Goal: Information Seeking & Learning: Learn about a topic

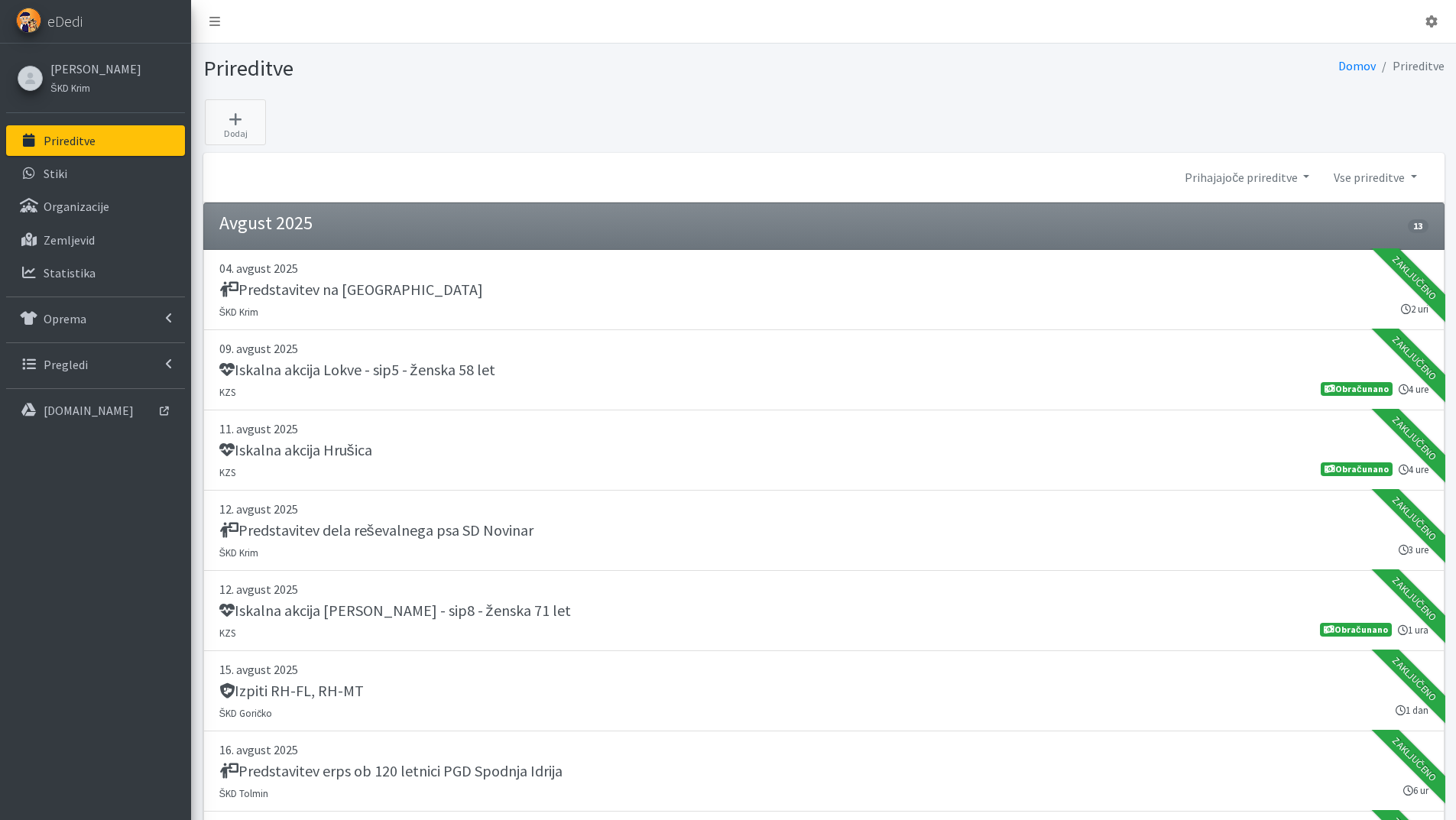
scroll to position [2292, 0]
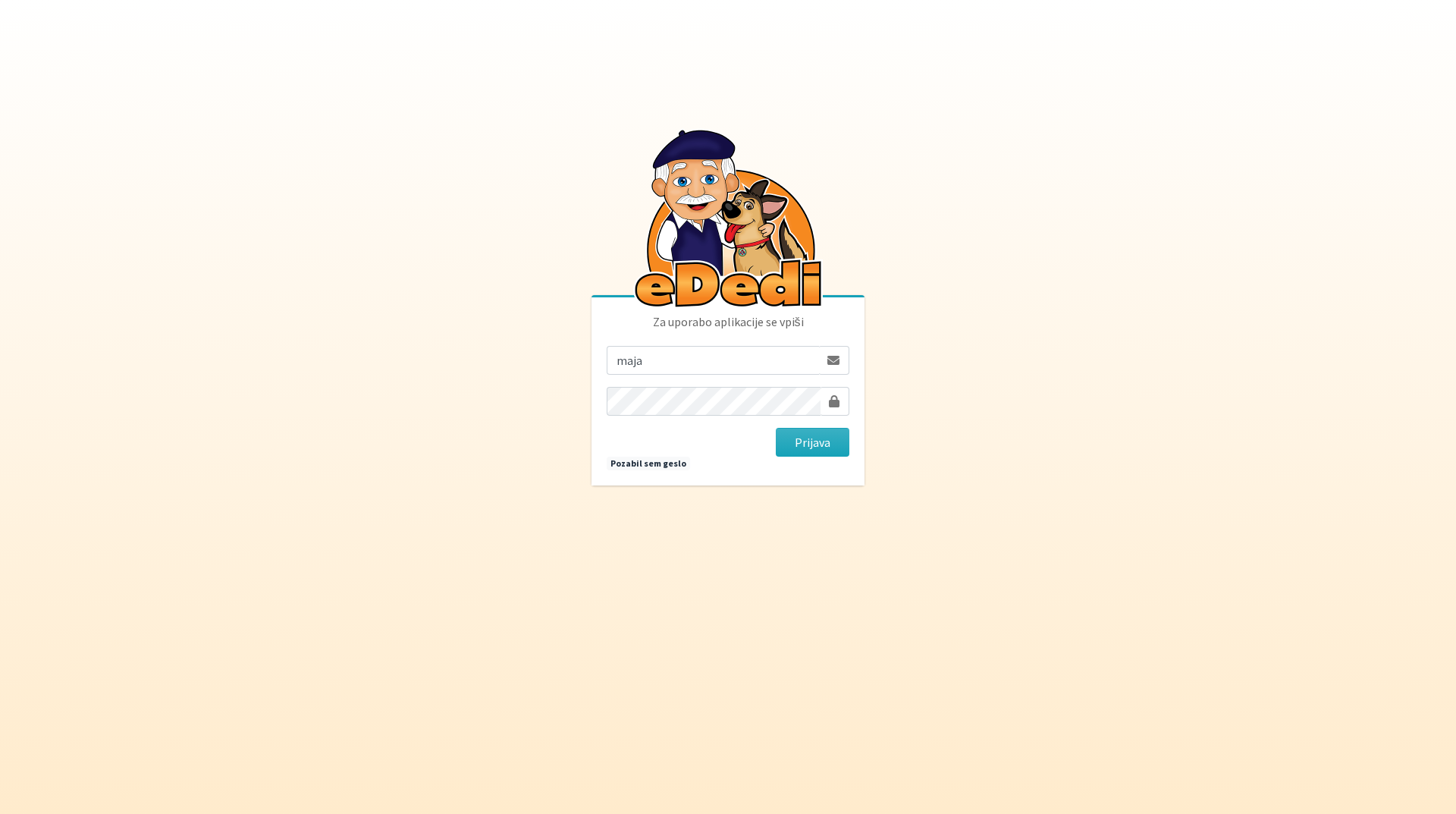
type input "[EMAIL_ADDRESS][DOMAIN_NAME]"
click at [776, 428] on button "Prijava" at bounding box center [813, 442] width 73 height 29
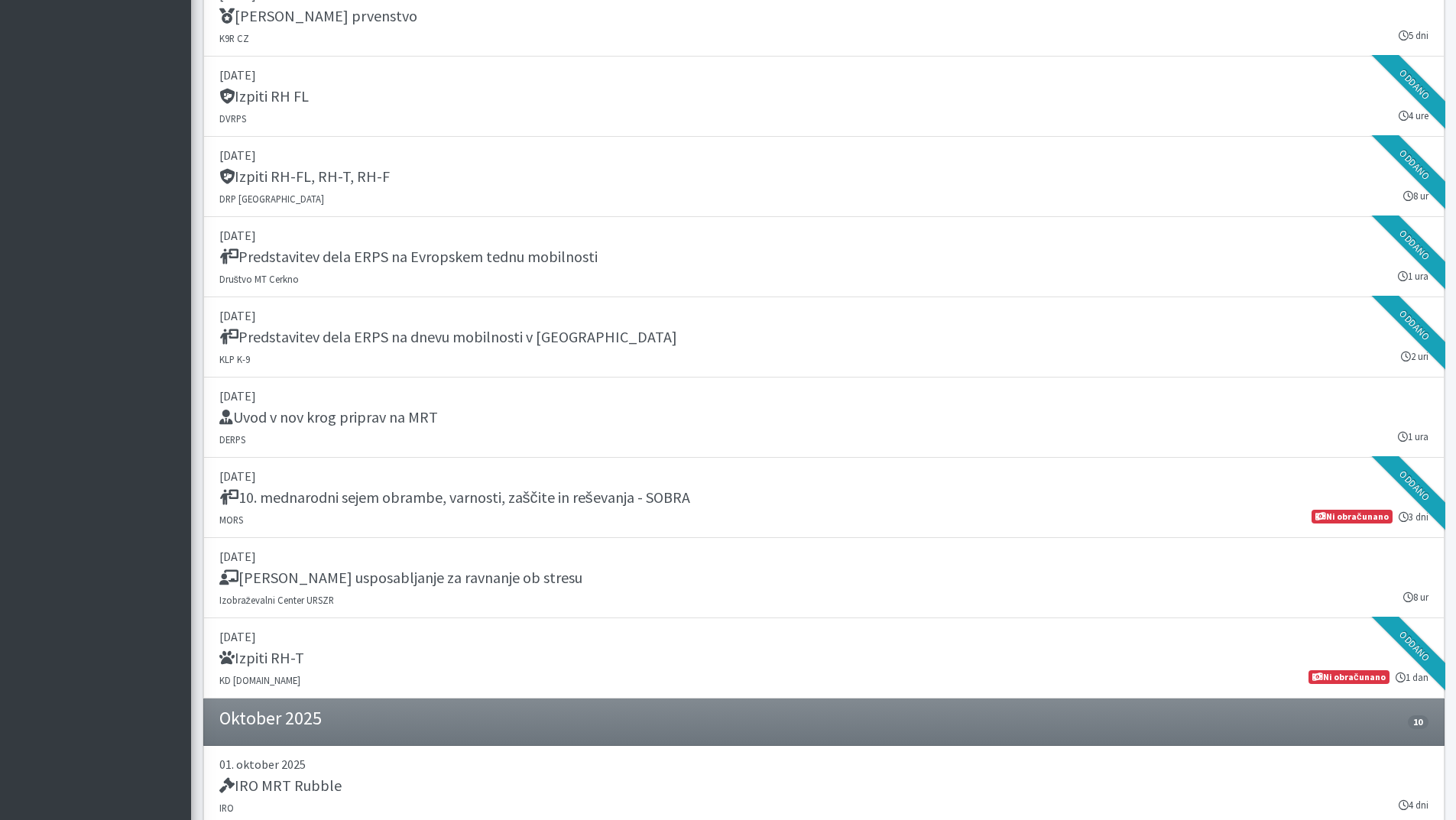
scroll to position [2446, 0]
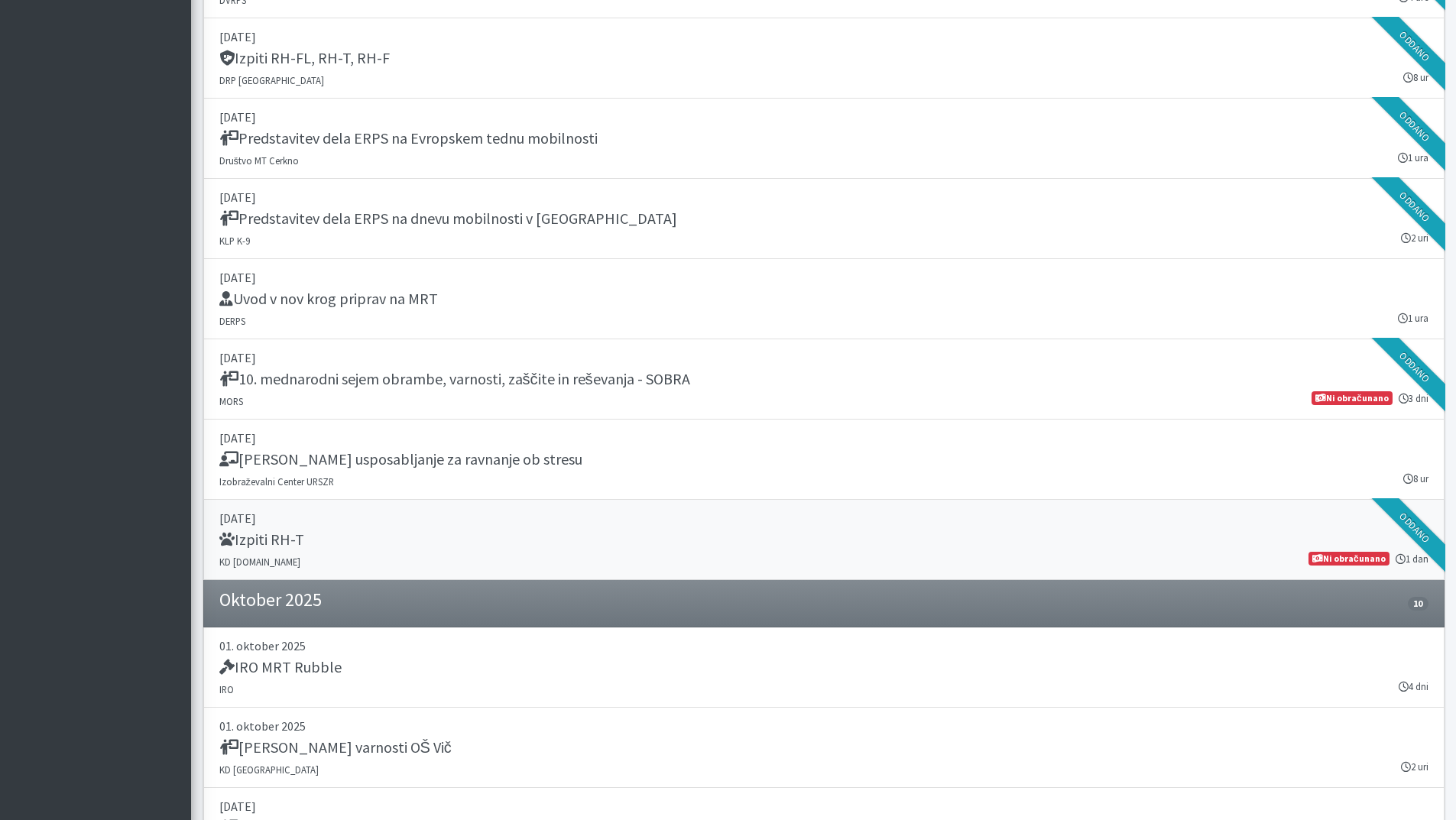
click at [297, 526] on p "[DATE]" at bounding box center [824, 518] width 1209 height 18
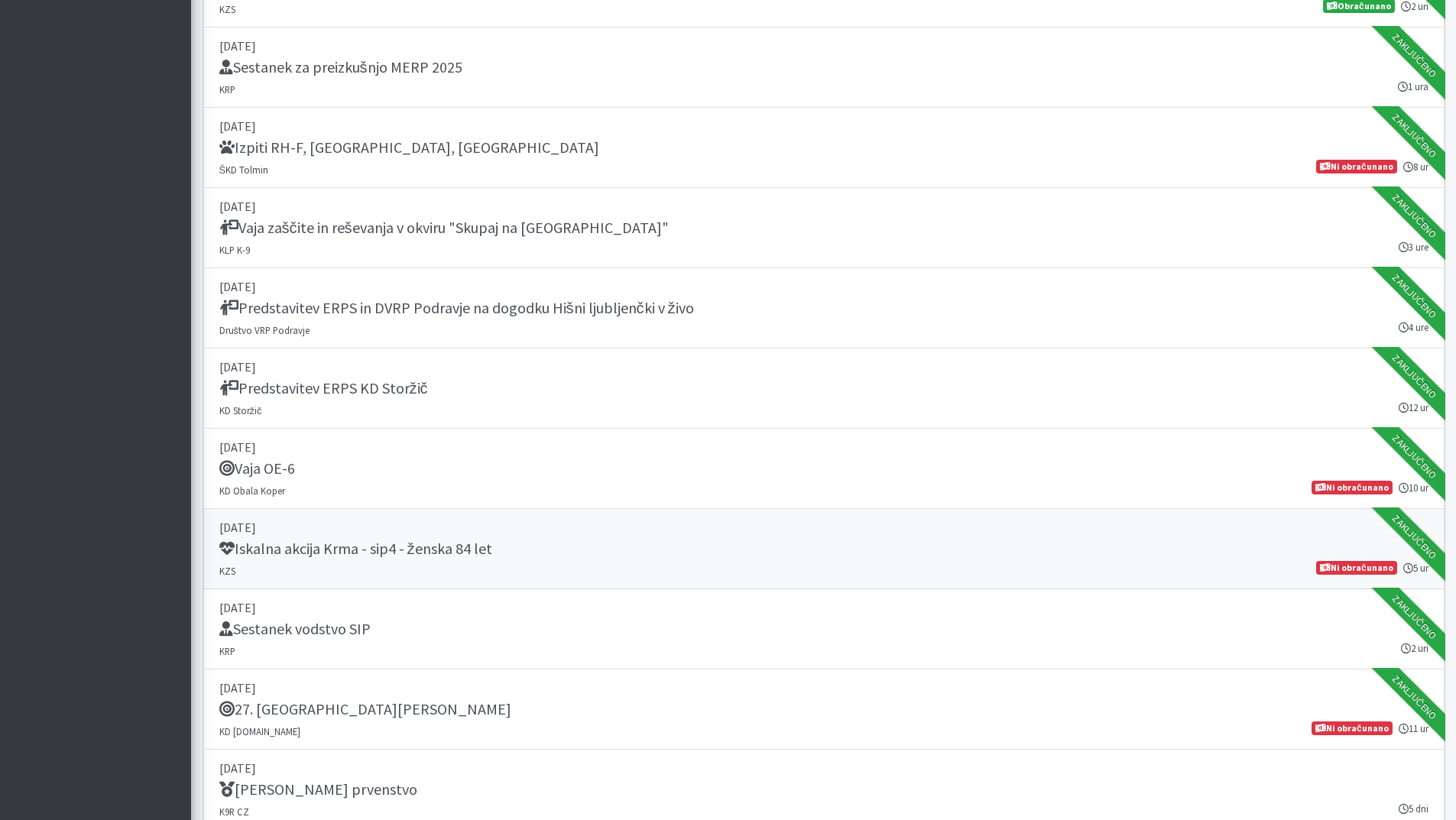
scroll to position [1528, 0]
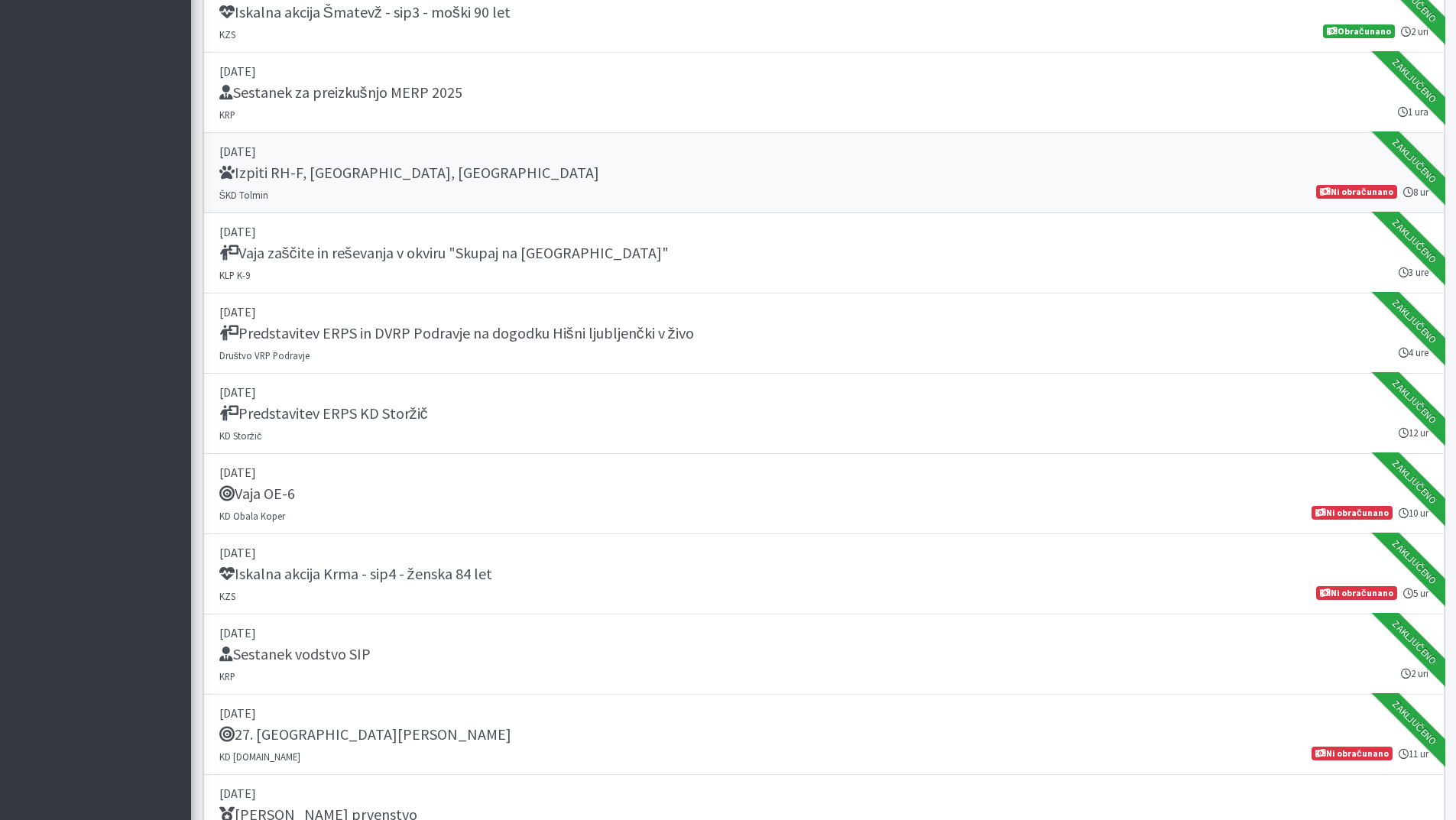
click at [256, 165] on h5 "Izpiti RH-F, [GEOGRAPHIC_DATA], [GEOGRAPHIC_DATA]" at bounding box center [409, 173] width 380 height 18
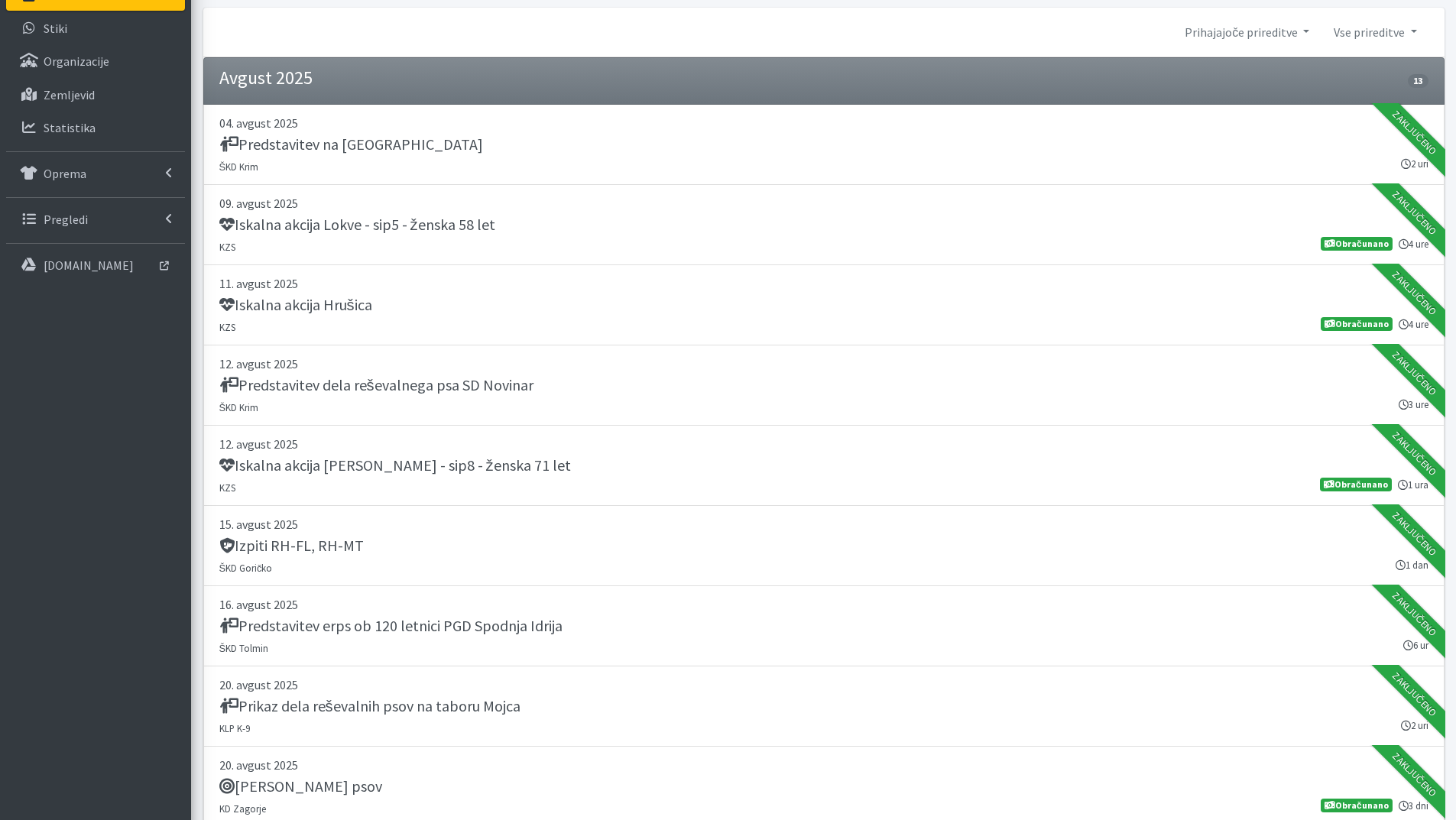
scroll to position [0, 0]
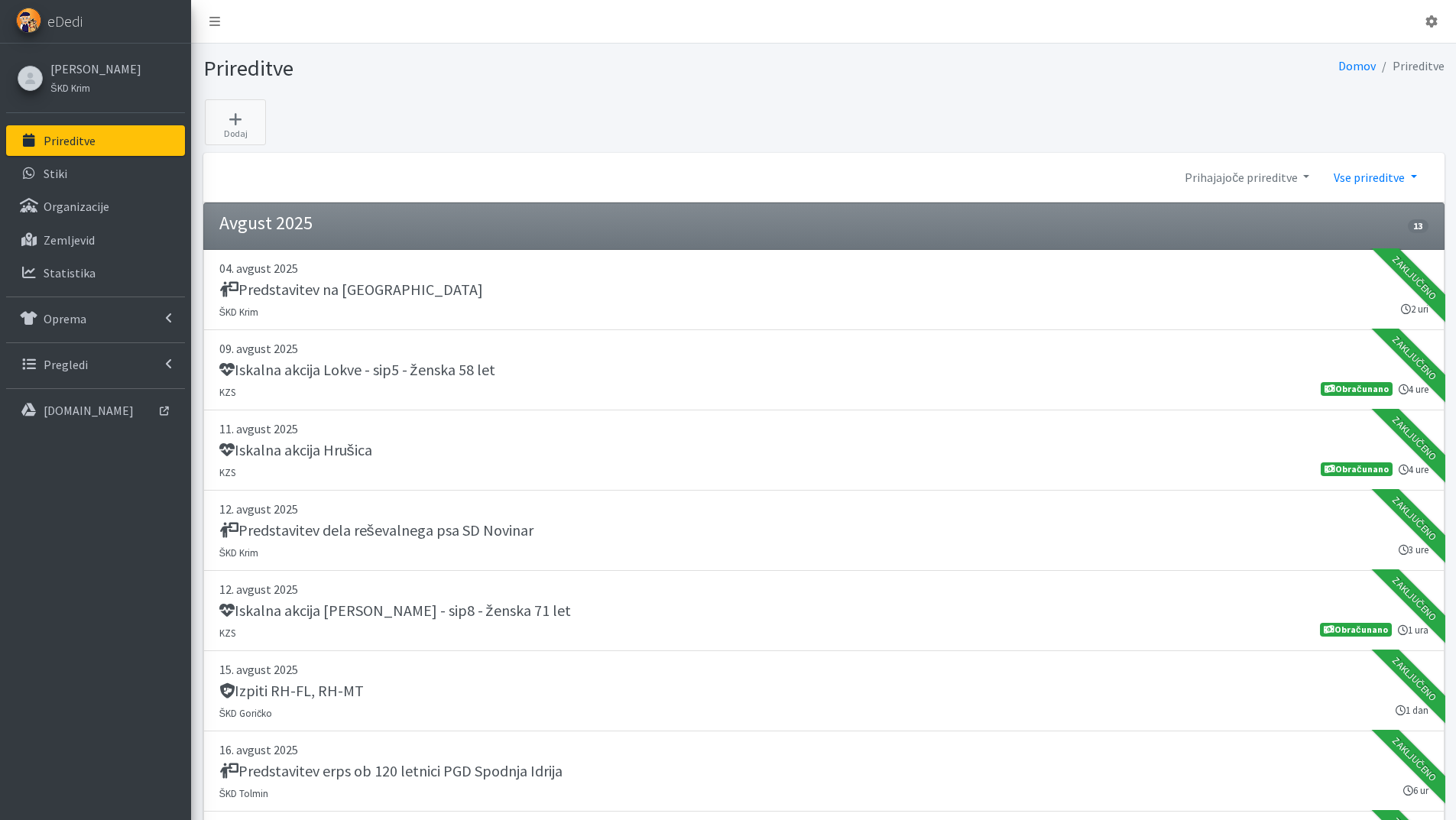
click at [1415, 173] on link "Vse prireditve" at bounding box center [1374, 178] width 107 height 31
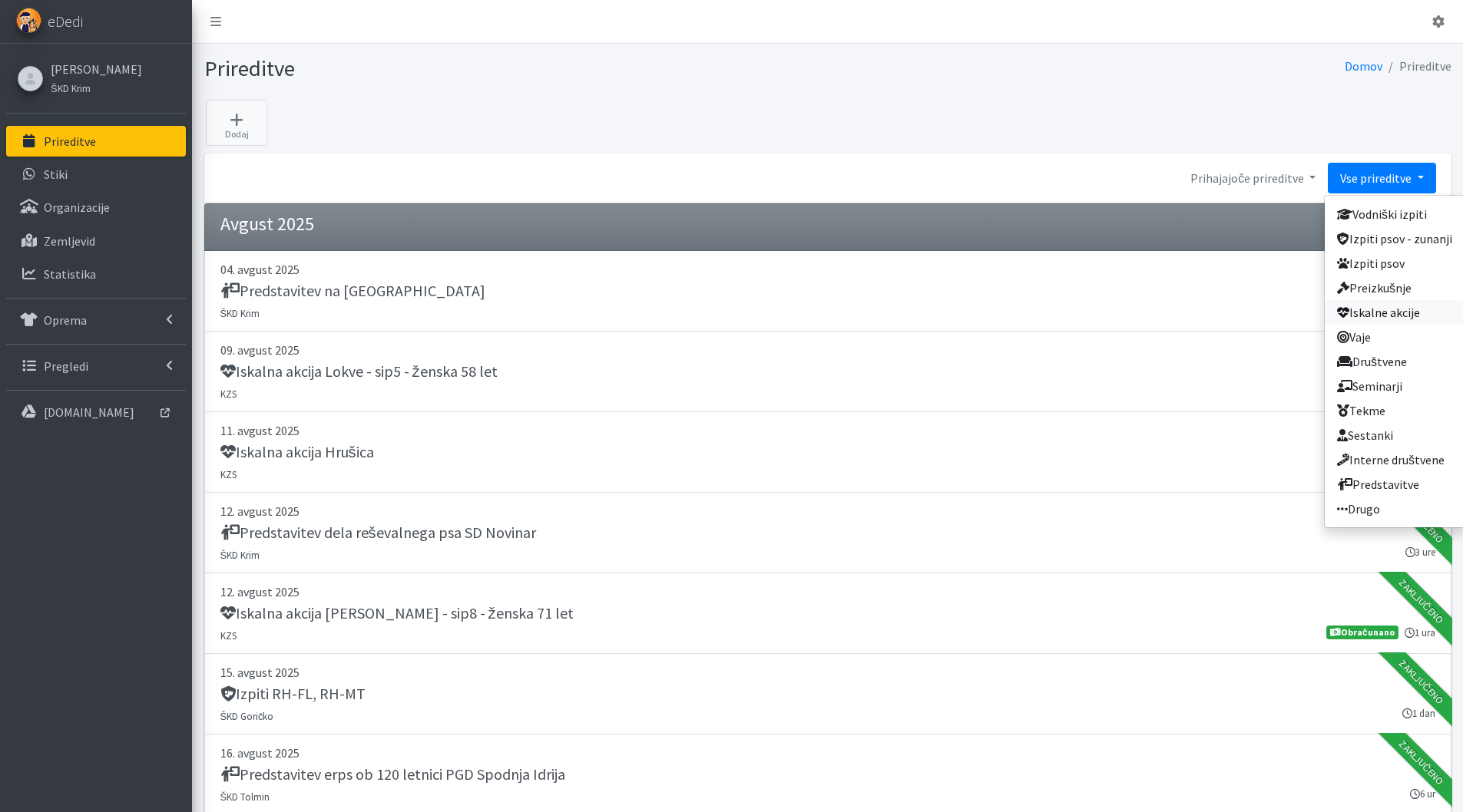
click at [1381, 309] on link "Iskalne akcije" at bounding box center [1394, 312] width 139 height 24
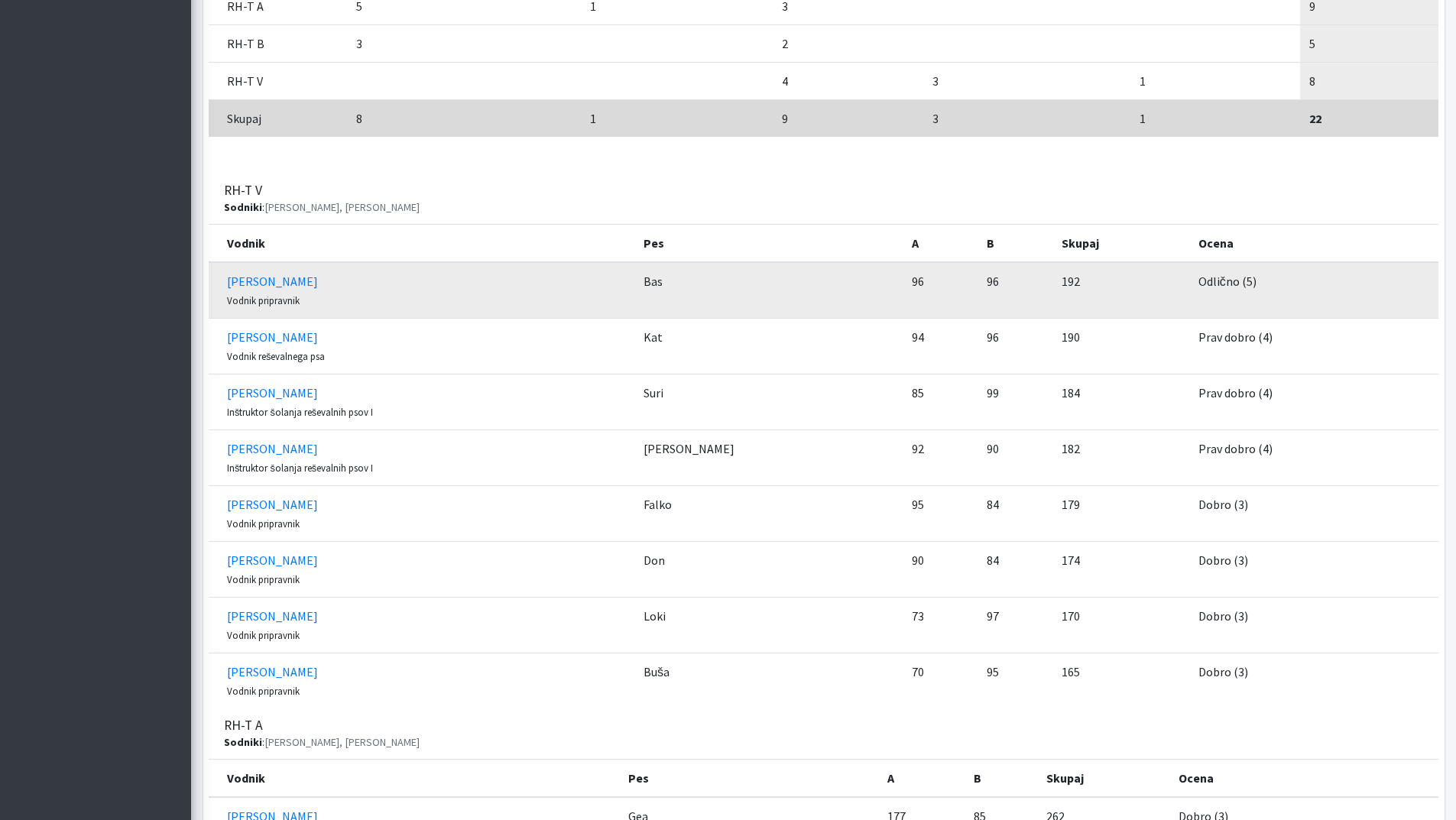
scroll to position [1146, 0]
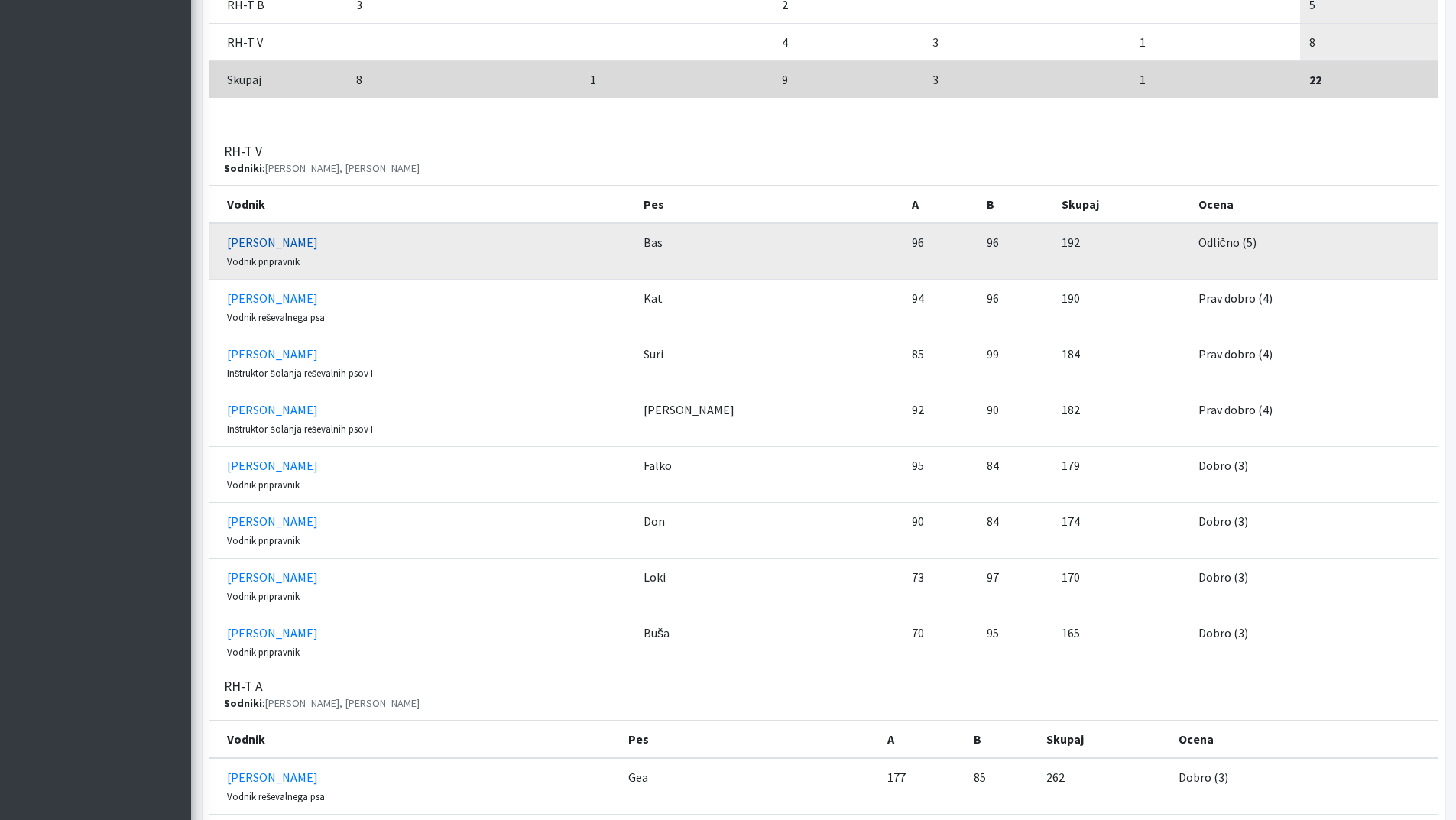
click at [271, 242] on link "Miha Avguštin" at bounding box center [272, 241] width 91 height 15
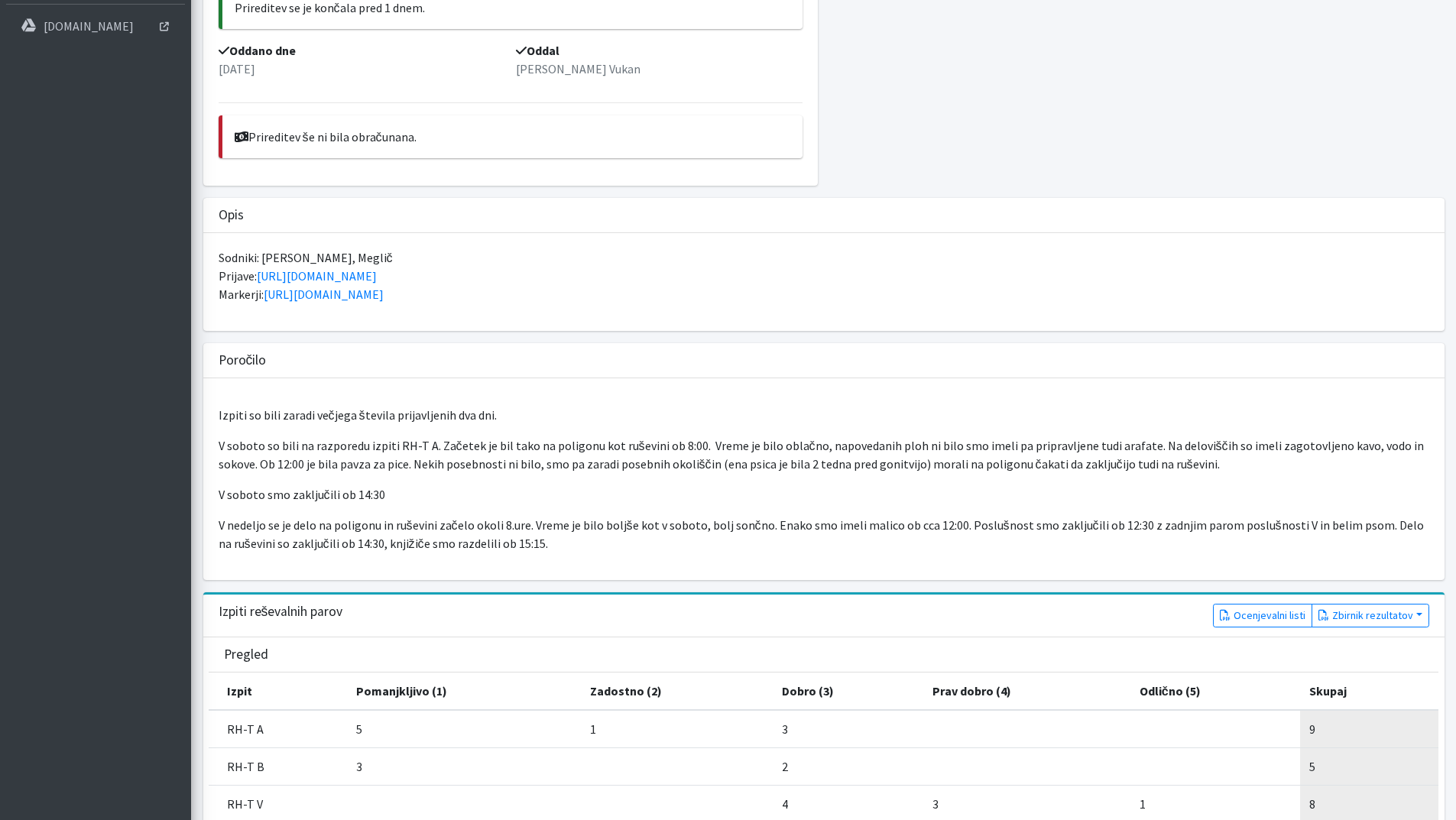
scroll to position [376, 0]
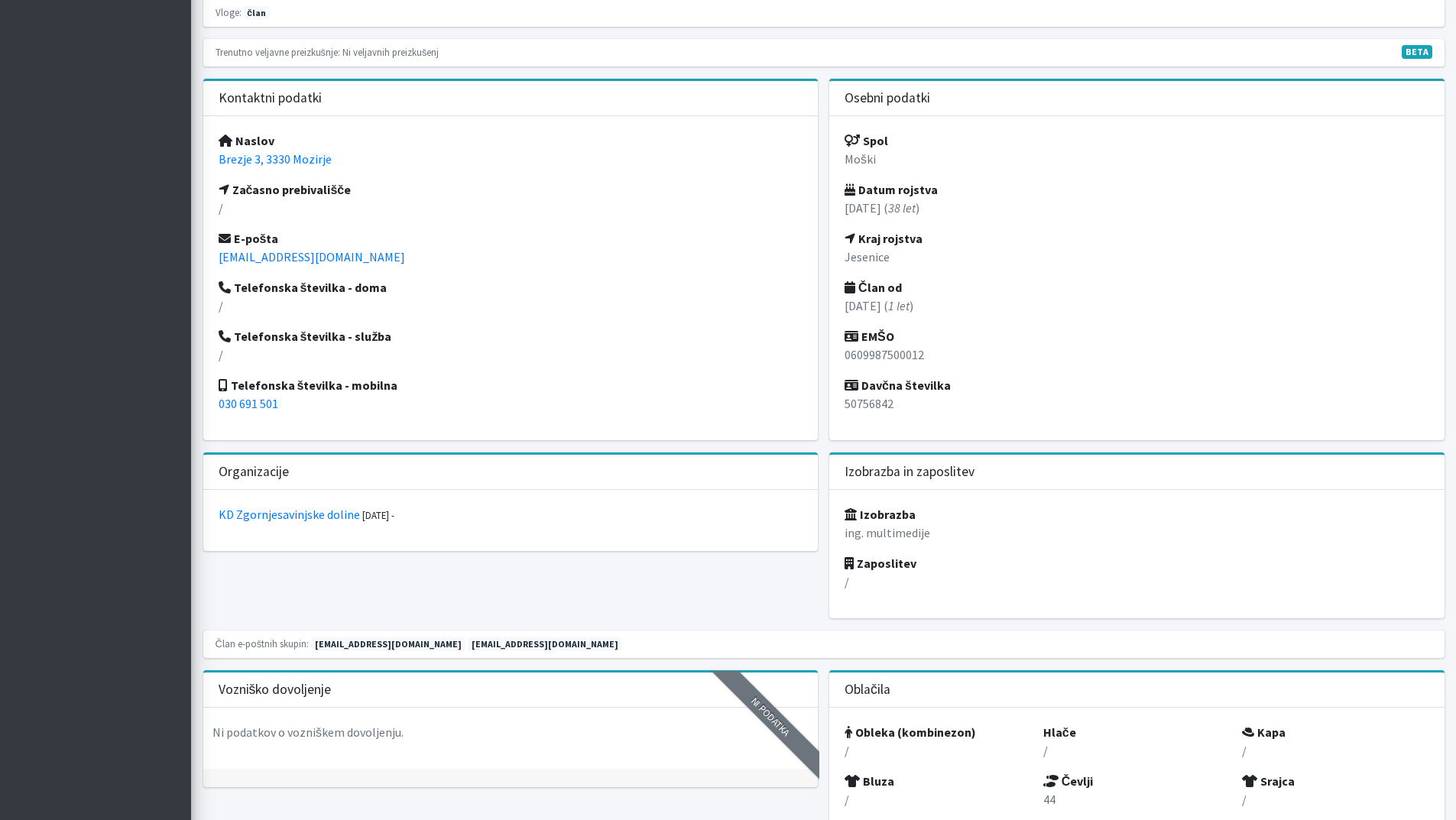
scroll to position [229, 0]
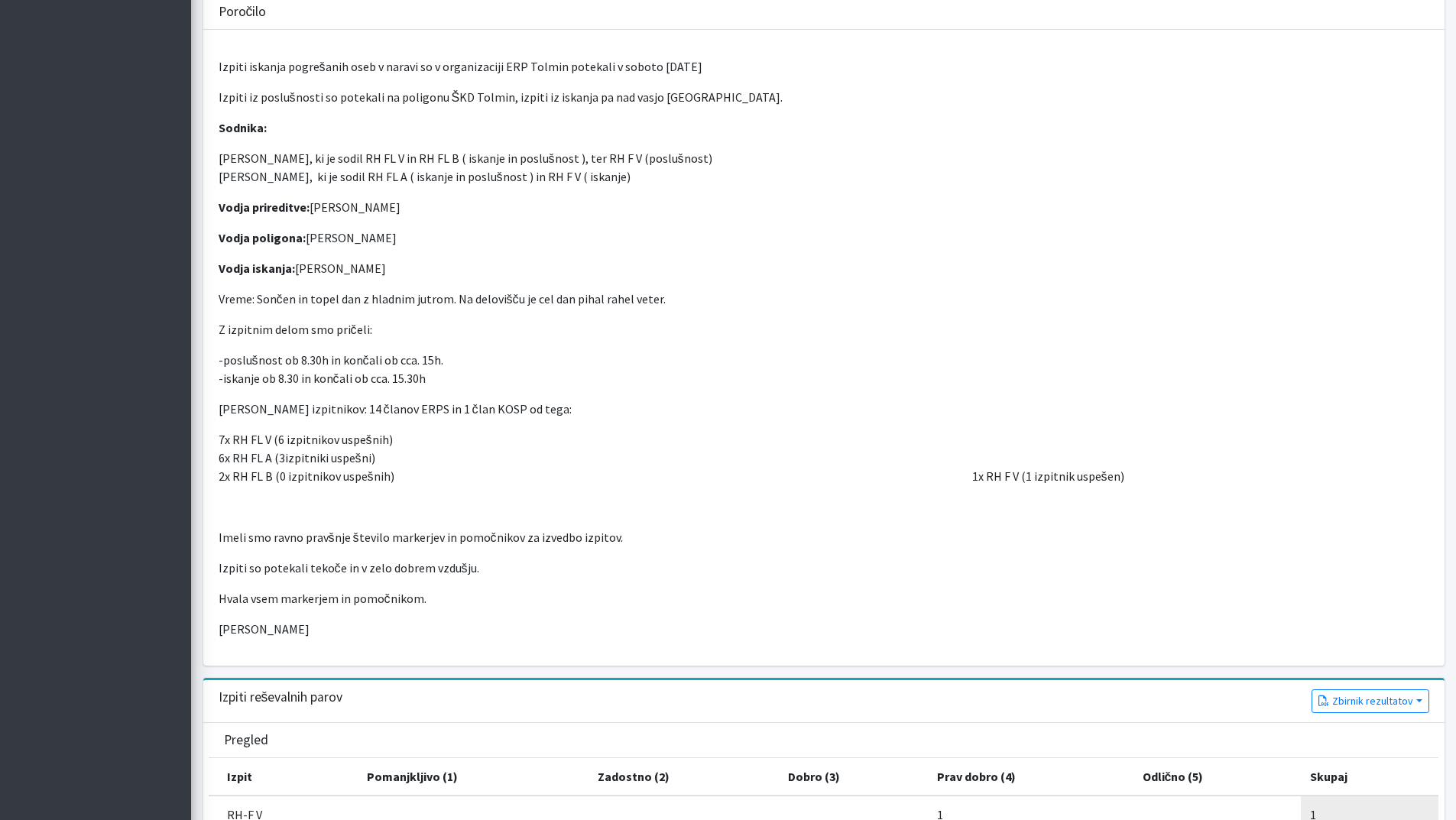
scroll to position [764, 0]
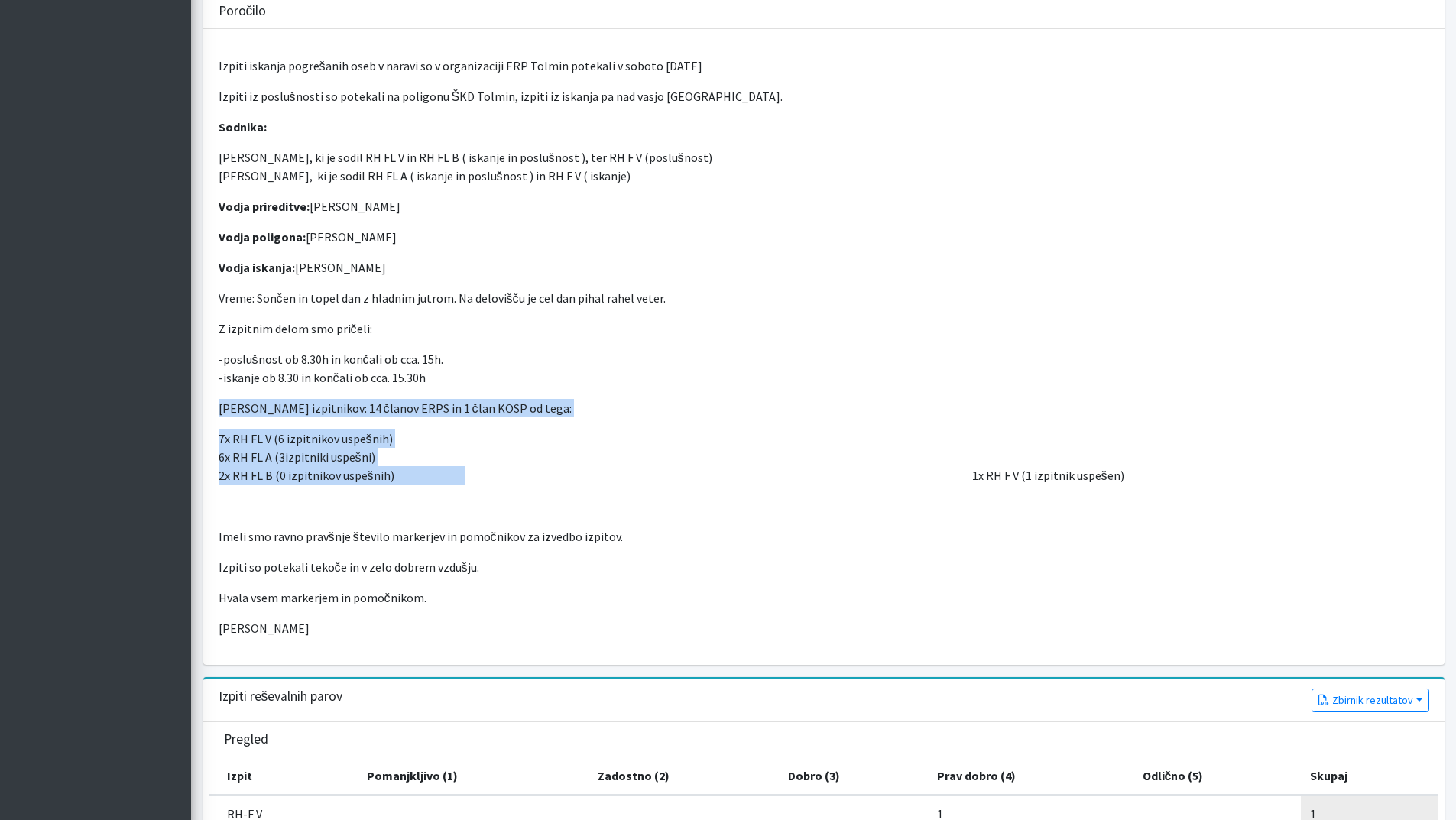
drag, startPoint x: 221, startPoint y: 401, endPoint x: 465, endPoint y: 467, distance: 252.8
click at [465, 467] on div "Izpiti iskanja pogrešanih oseb v naravi so v organizaciji ERP Tolmin potekali v…" at bounding box center [824, 347] width 1241 height 636
copy div "Število izpitnikov: 14 članov ERPS in 1 član KOSP od tega: 7x RH FL V (6 izpitn…"
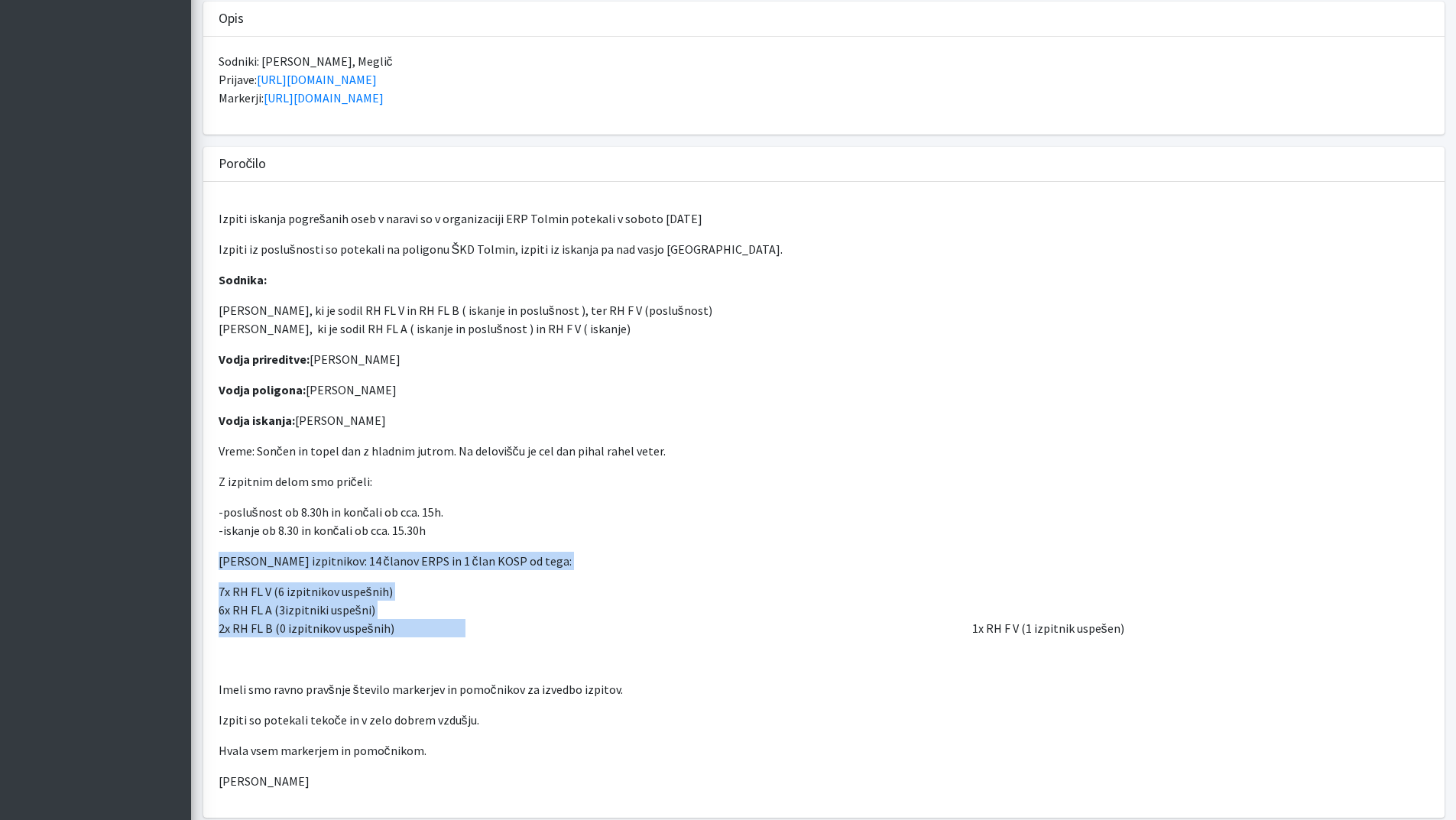
scroll to position [382, 0]
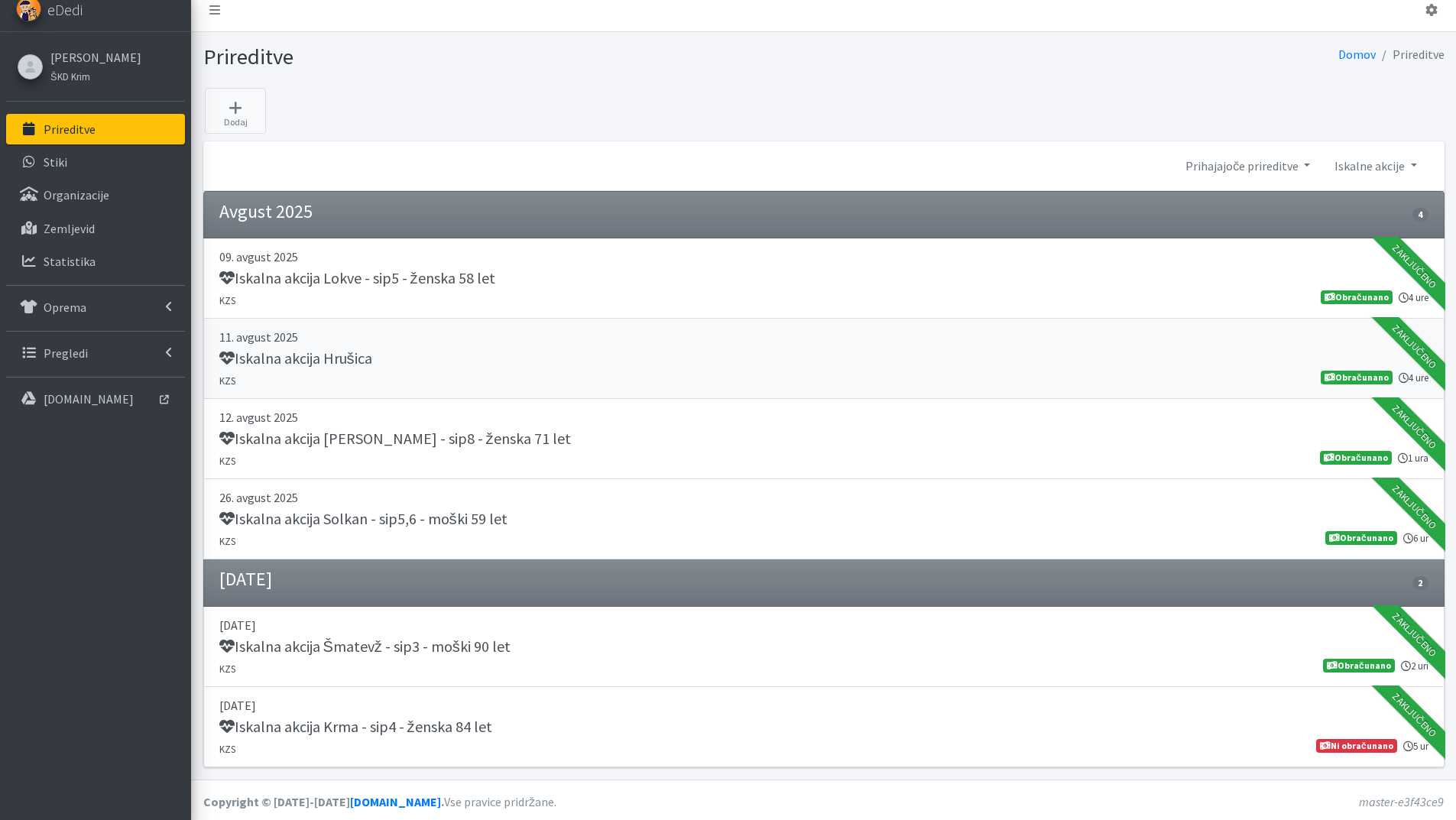
scroll to position [14, 0]
